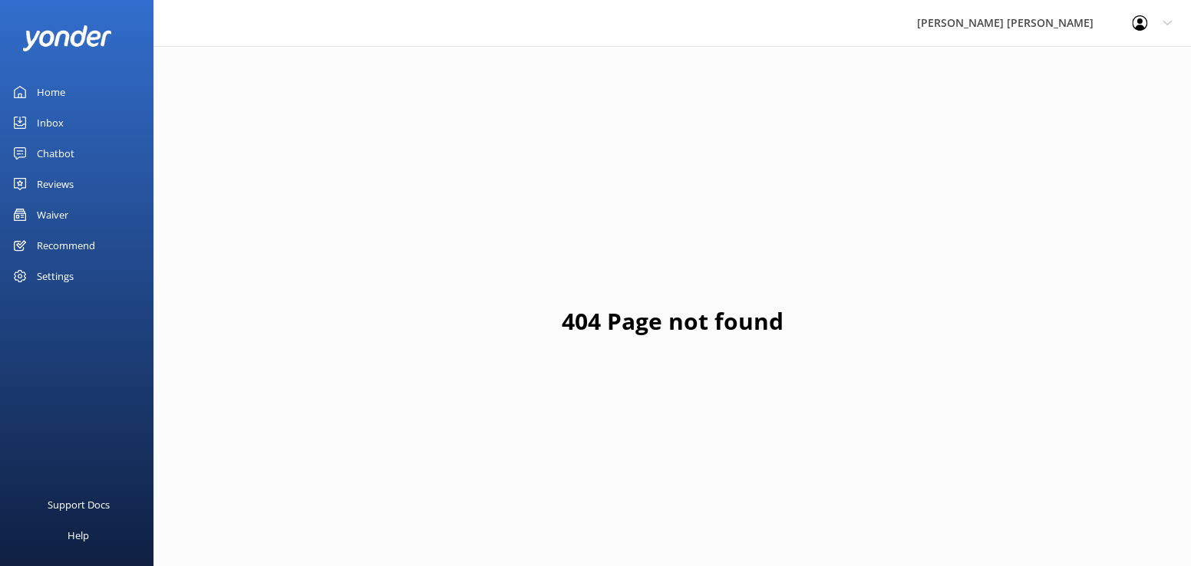
click at [51, 125] on div "Inbox" at bounding box center [50, 122] width 27 height 31
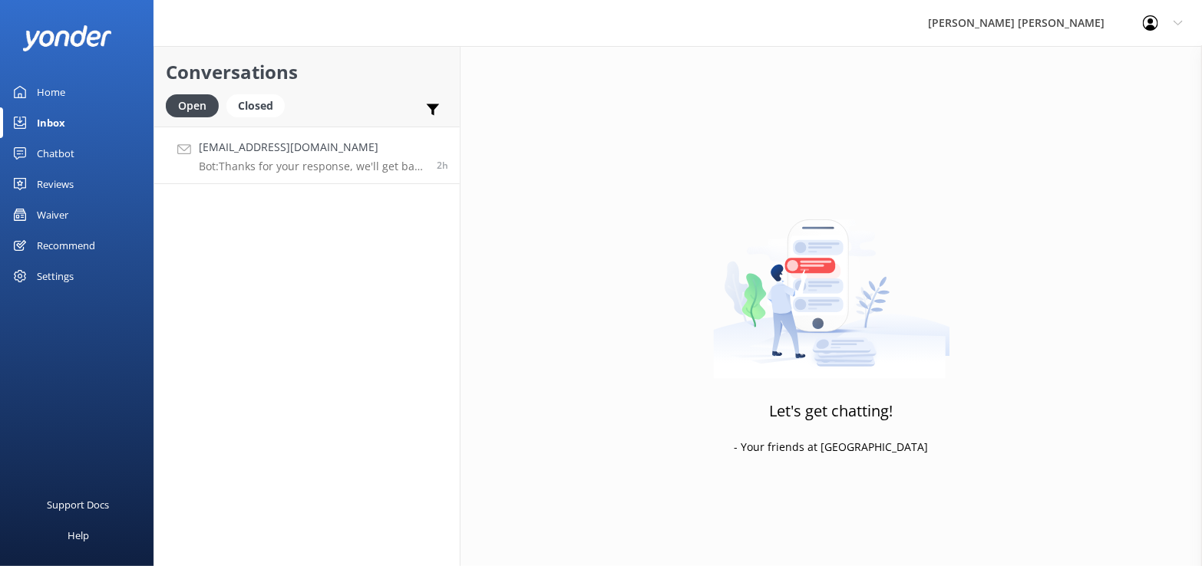
click at [283, 160] on p "Bot: Thanks for your response, we'll get back to you as soon as we can during o…" at bounding box center [312, 167] width 226 height 14
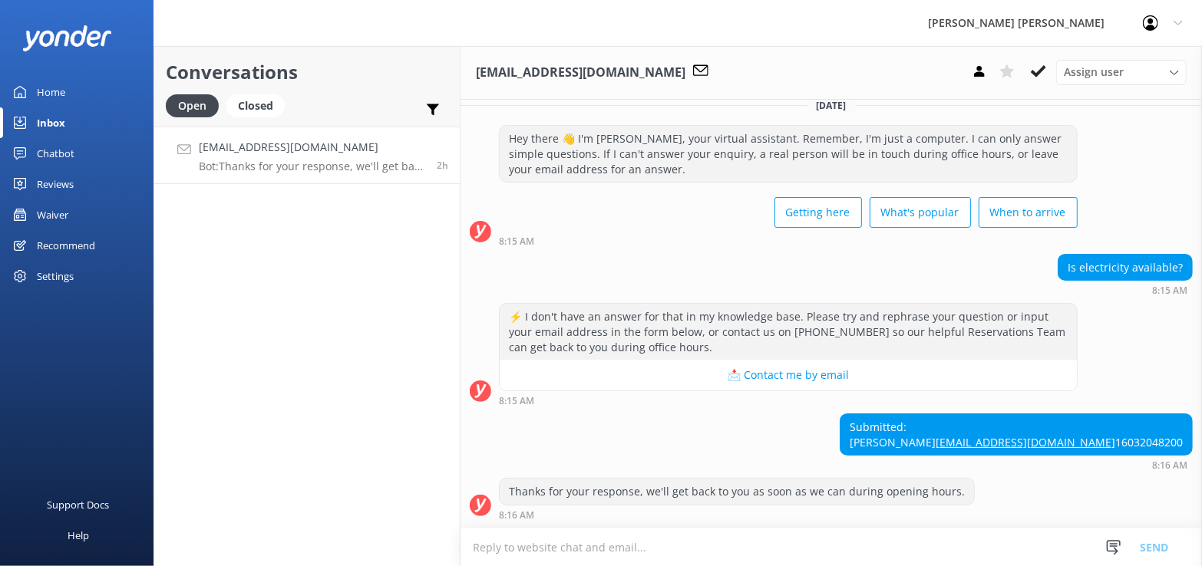
scroll to position [41, 0]
click at [1069, 435] on link "[EMAIL_ADDRESS][DOMAIN_NAME]" at bounding box center [1026, 442] width 180 height 15
click at [1089, 435] on link "[EMAIL_ADDRESS][DOMAIN_NAME]" at bounding box center [1026, 442] width 180 height 15
click at [1091, 435] on link "[EMAIL_ADDRESS][DOMAIN_NAME]" at bounding box center [1026, 442] width 180 height 15
click at [1071, 435] on link "[EMAIL_ADDRESS][DOMAIN_NAME]" at bounding box center [1026, 442] width 180 height 15
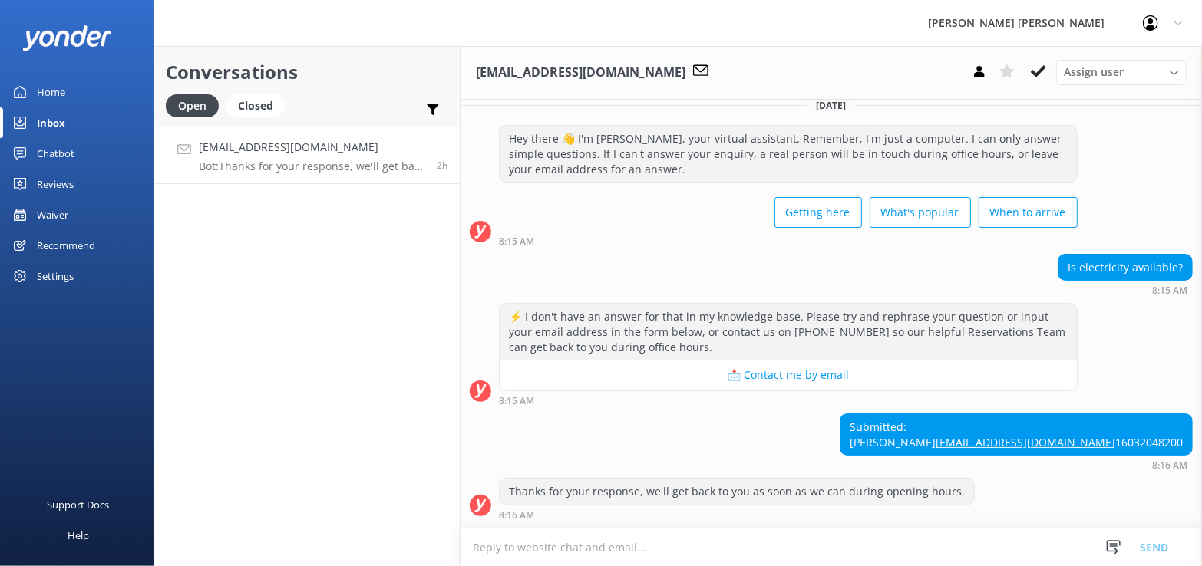
click at [1115, 435] on link "[EMAIL_ADDRESS][DOMAIN_NAME]" at bounding box center [1026, 442] width 180 height 15
click at [71, 120] on link "Inbox" at bounding box center [76, 122] width 153 height 31
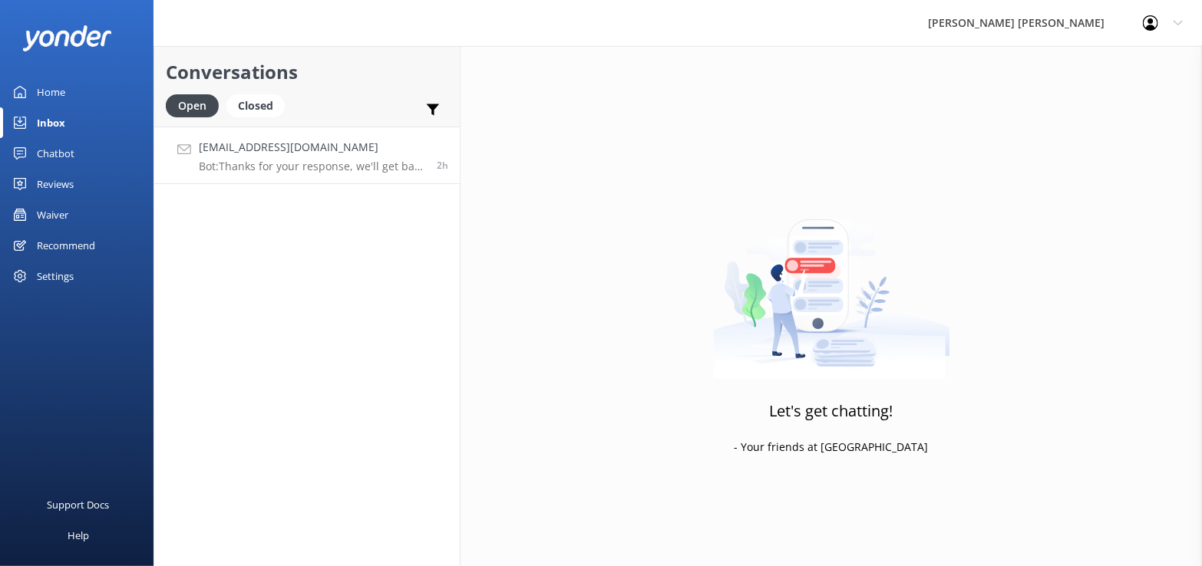
click at [282, 157] on div "[EMAIL_ADDRESS][DOMAIN_NAME] Bot: Thanks for your response, we'll get back to y…" at bounding box center [312, 155] width 226 height 33
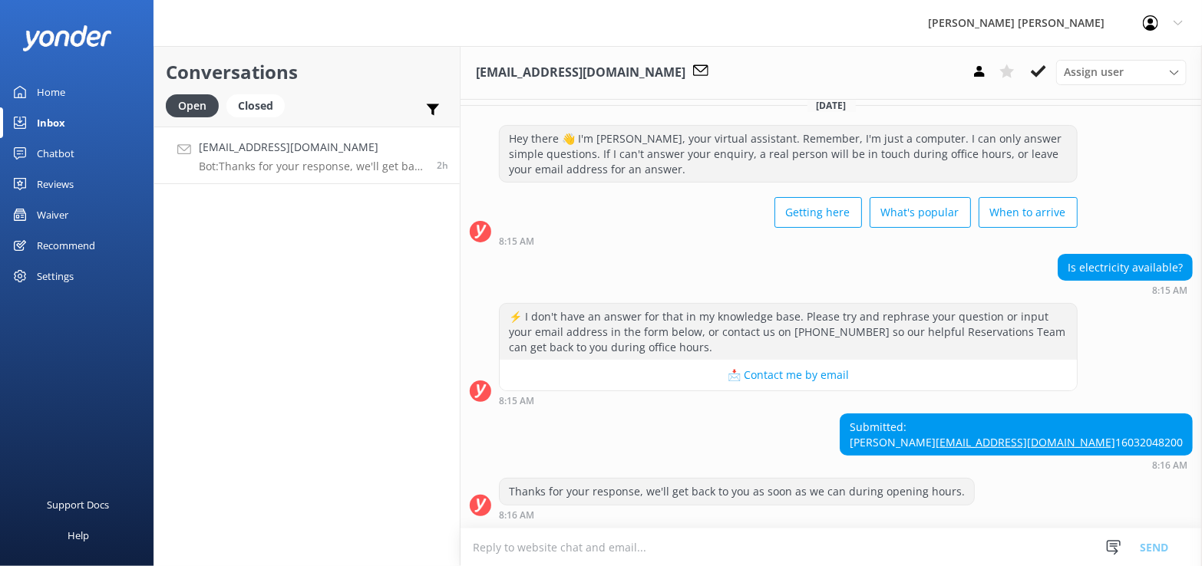
scroll to position [41, 0]
click at [1081, 435] on link "[EMAIL_ADDRESS][DOMAIN_NAME]" at bounding box center [1026, 442] width 180 height 15
click at [1115, 435] on link "[EMAIL_ADDRESS][DOMAIN_NAME]" at bounding box center [1026, 442] width 180 height 15
drag, startPoint x: 1174, startPoint y: 429, endPoint x: 1063, endPoint y: 429, distance: 111.3
click at [1063, 429] on div "Submitted: [PERSON_NAME] [PERSON_NAME][EMAIL_ADDRESS][DOMAIN_NAME] 16032048200" at bounding box center [1015, 434] width 351 height 41
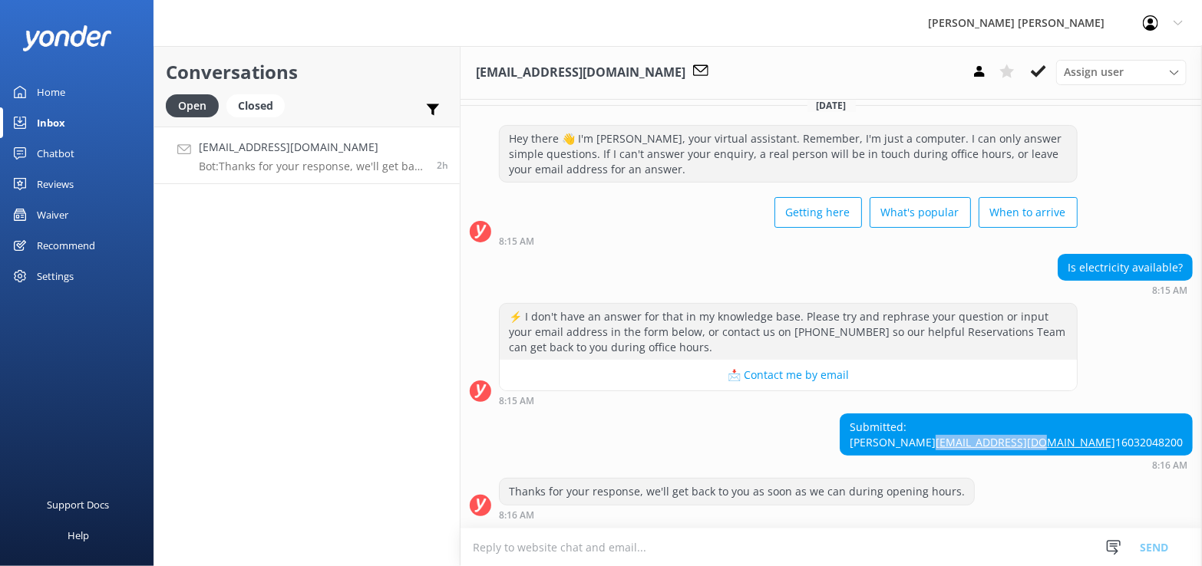
copy link "[EMAIL_ADDRESS][DOMAIN_NAME]"
click at [480, 538] on textarea at bounding box center [830, 548] width 741 height 38
type textarea "Email sent"
click at [1155, 546] on button "Send" at bounding box center [1154, 547] width 58 height 38
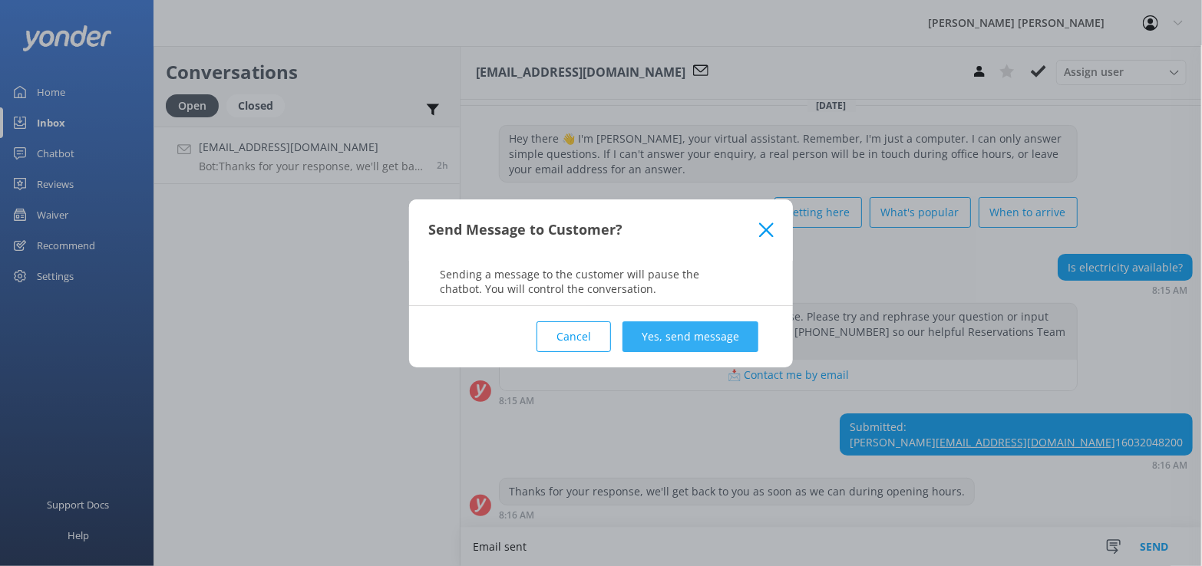
click at [685, 335] on button "Yes, send message" at bounding box center [690, 337] width 136 height 31
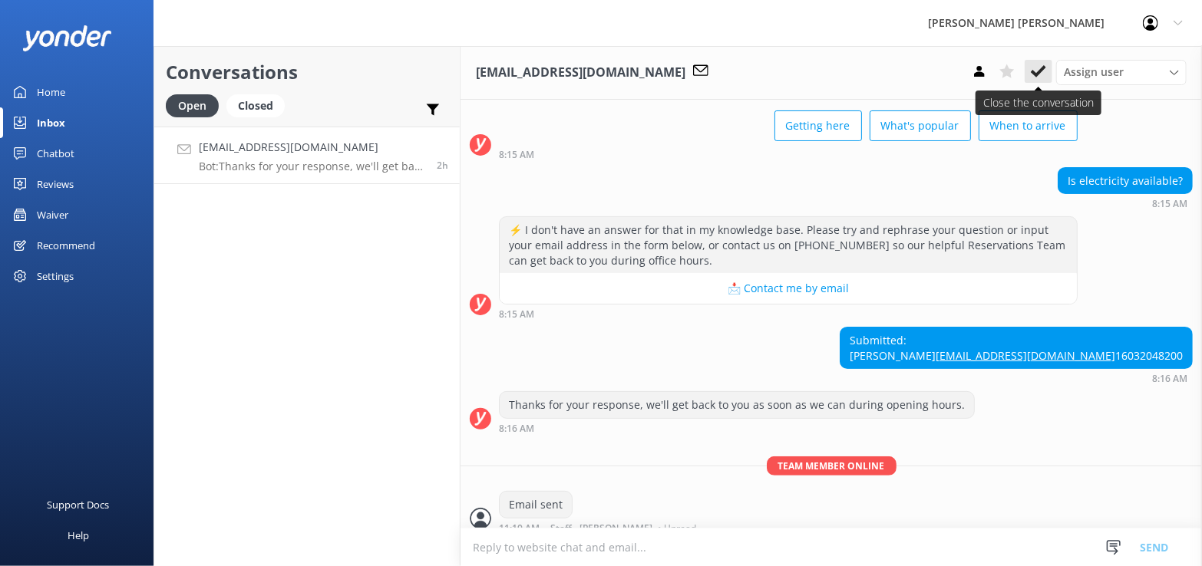
scroll to position [141, 0]
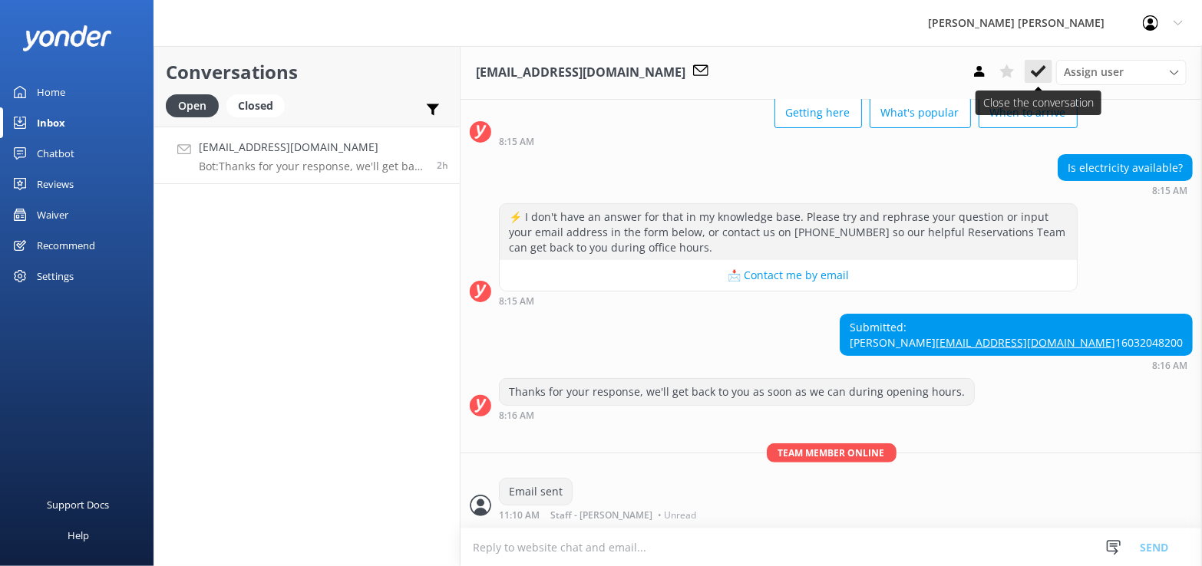
click at [1040, 70] on icon at bounding box center [1038, 71] width 15 height 15
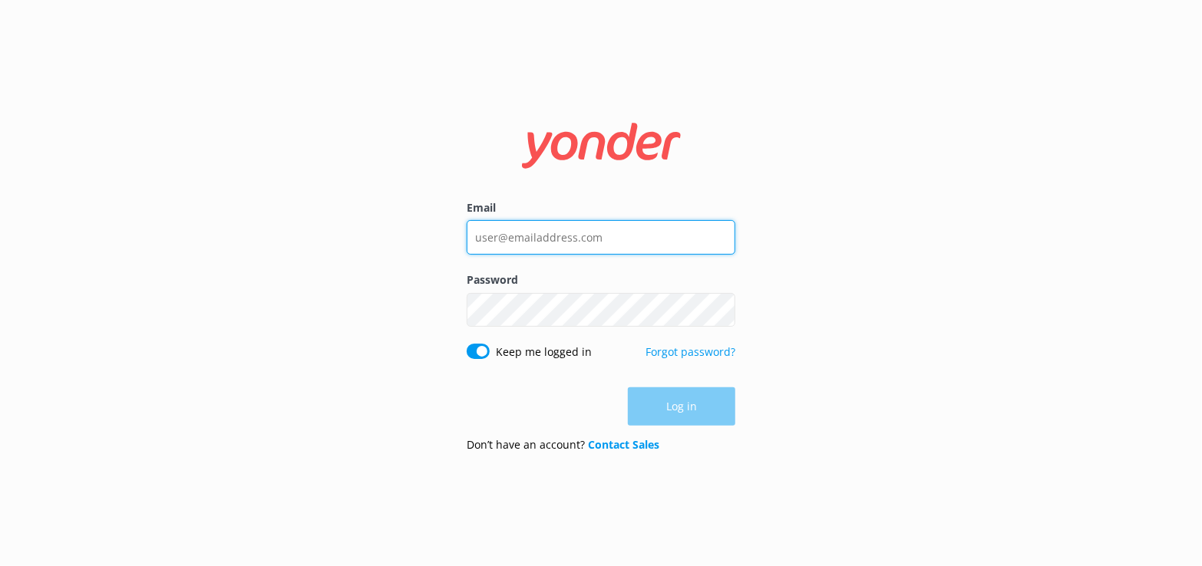
type input "[EMAIL_ADDRESS][DOMAIN_NAME]"
